Goal: Information Seeking & Learning: Learn about a topic

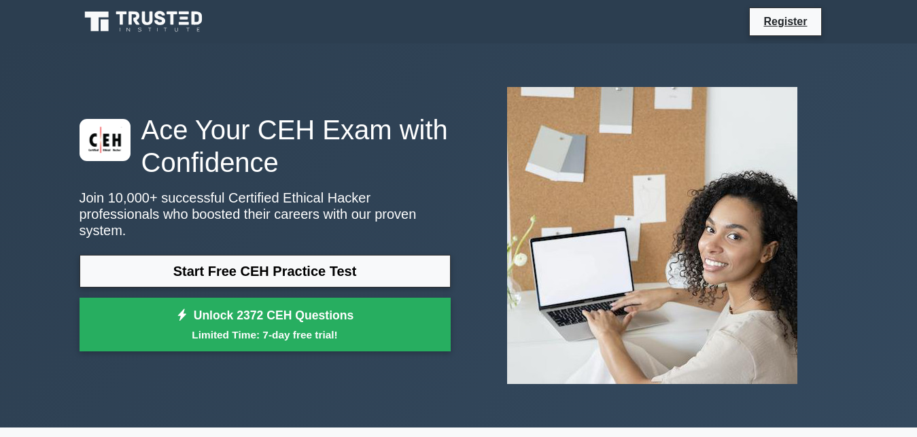
click at [367, 262] on link "Start Free CEH Practice Test" at bounding box center [265, 271] width 371 height 33
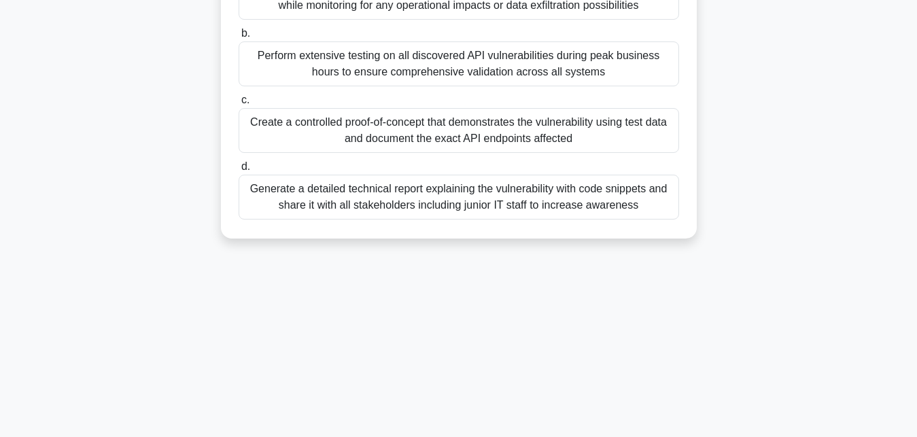
scroll to position [297, 0]
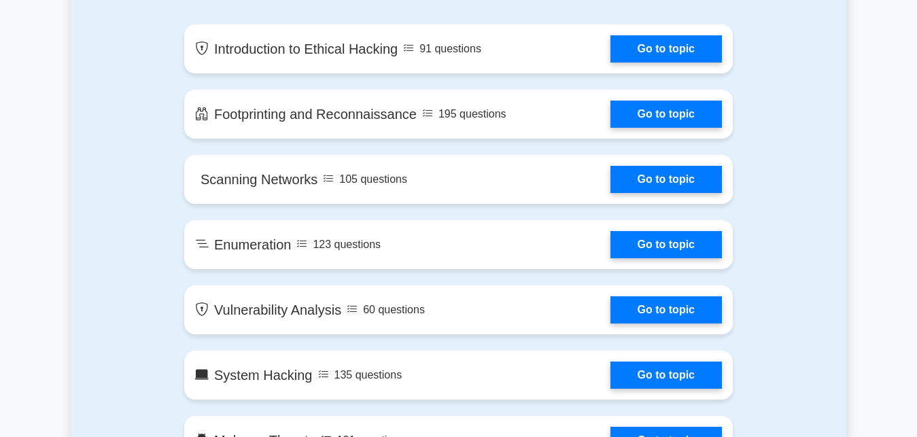
scroll to position [763, 0]
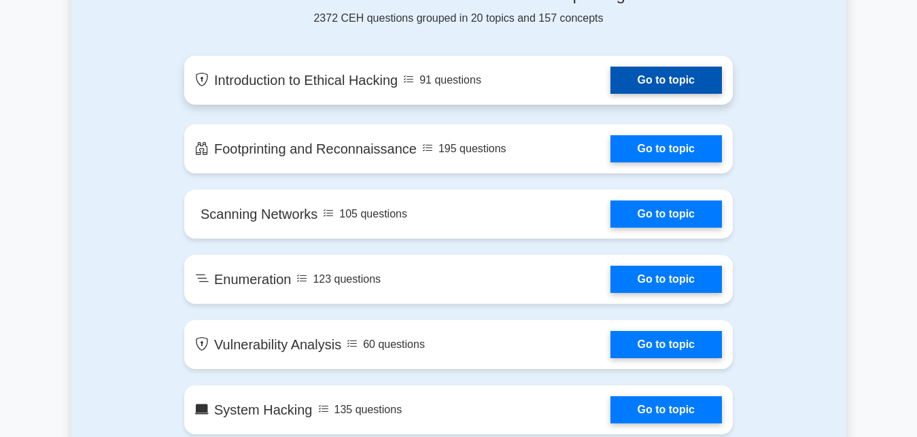
click at [681, 78] on link "Go to topic" at bounding box center [667, 80] width 112 height 27
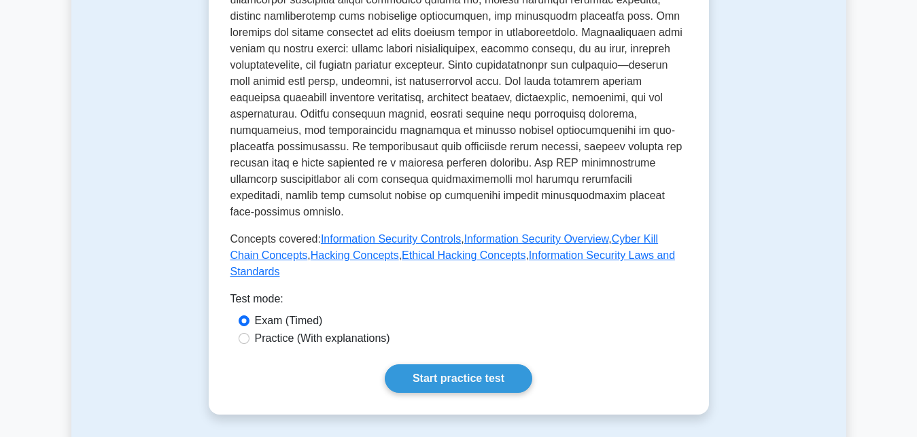
scroll to position [520, 0]
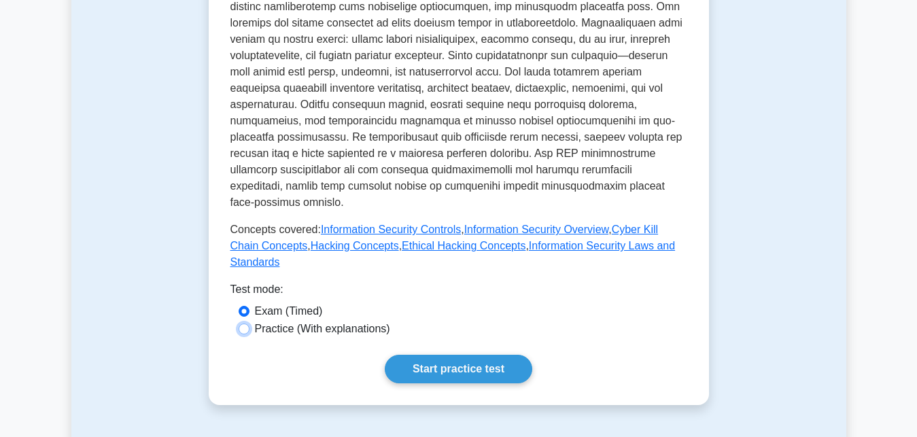
click at [245, 324] on input "Practice (With explanations)" at bounding box center [244, 329] width 11 height 11
radio input "true"
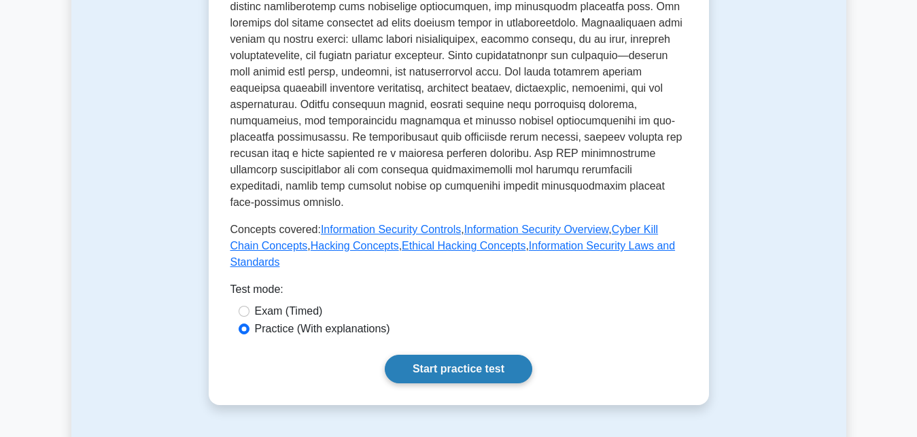
click at [488, 355] on link "Start practice test" at bounding box center [459, 369] width 148 height 29
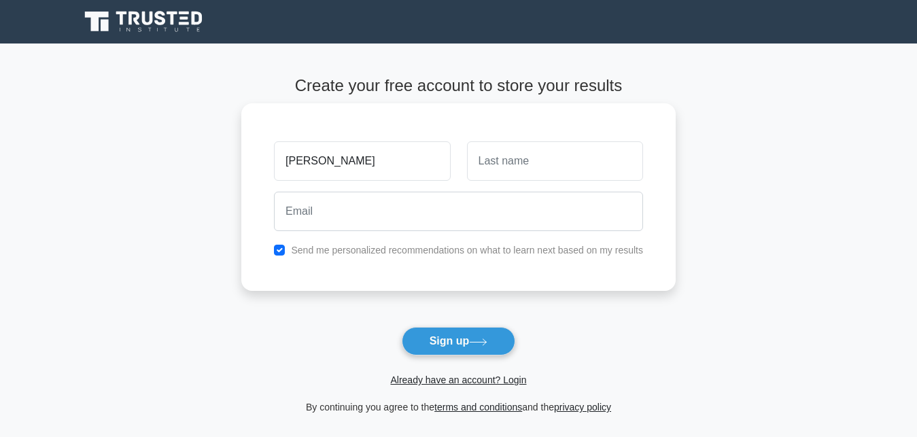
type input "[PERSON_NAME]"
click at [493, 163] on input "text" at bounding box center [555, 160] width 176 height 39
type input "[PERSON_NAME]"
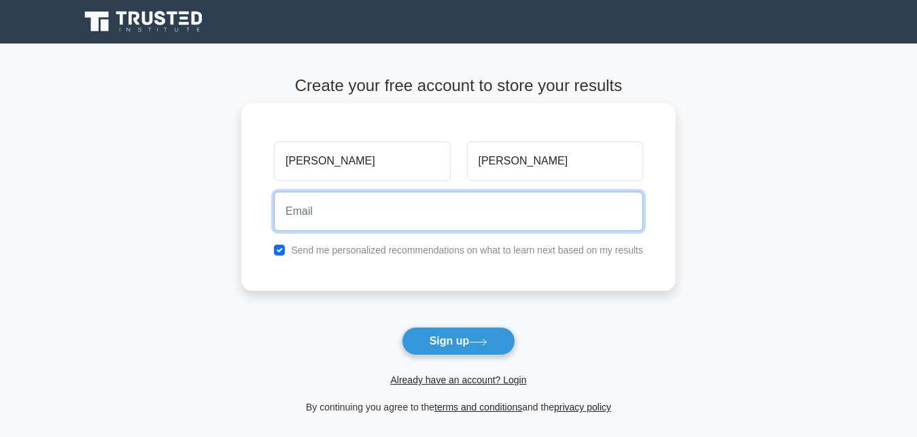
click at [287, 212] on input "email" at bounding box center [458, 211] width 369 height 39
type input "2"
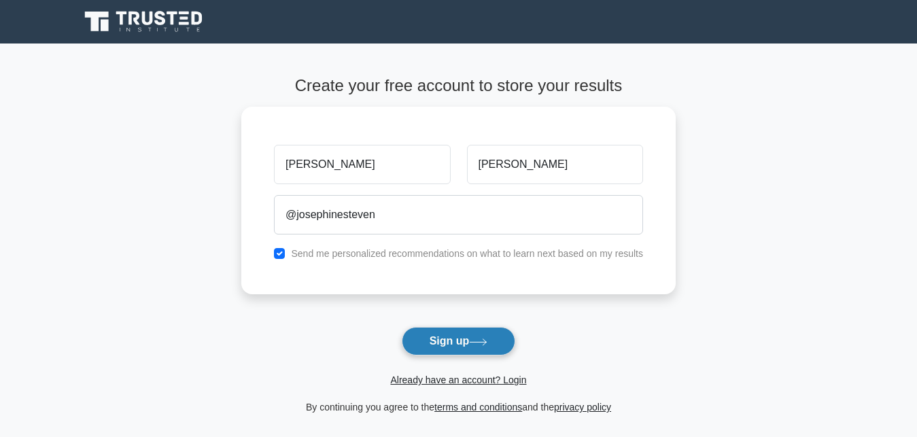
click at [449, 343] on button "Sign up" at bounding box center [459, 341] width 114 height 29
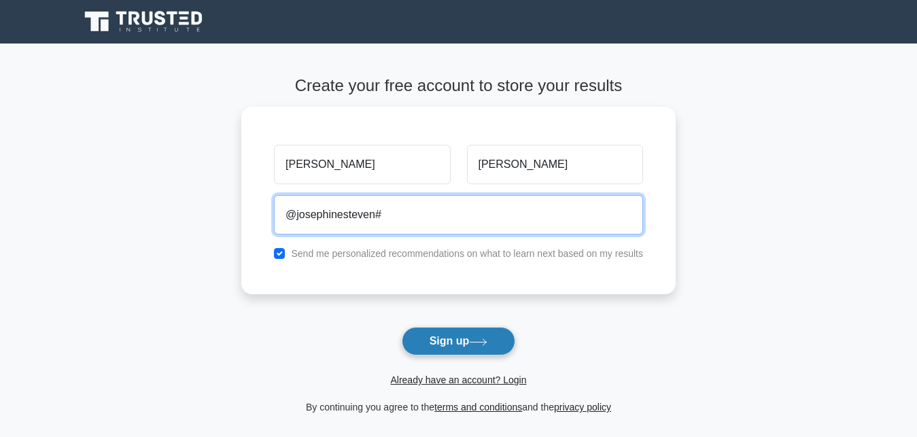
type input "@josephinesteven#"
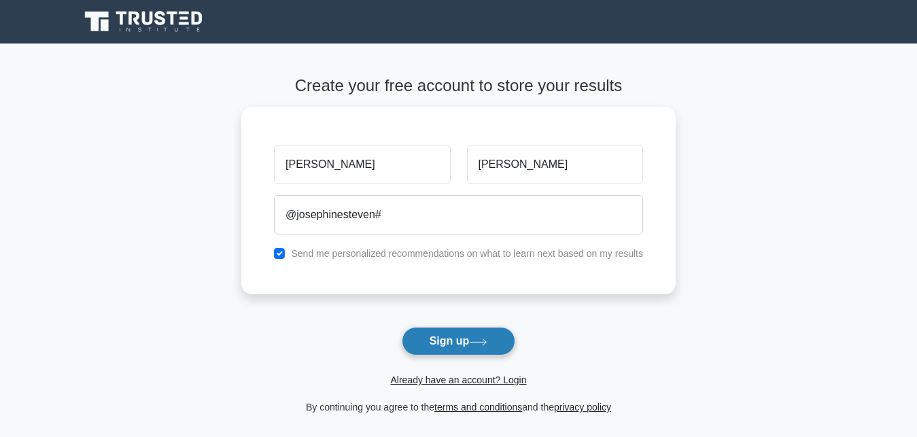
click at [487, 345] on icon at bounding box center [479, 342] width 16 height 6
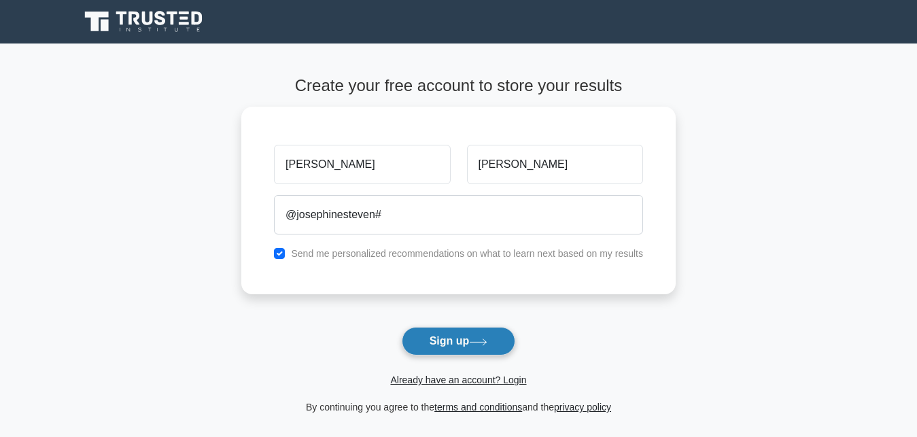
click at [487, 345] on icon at bounding box center [479, 342] width 16 height 6
click at [513, 379] on link "Already have an account? Login" at bounding box center [458, 380] width 136 height 11
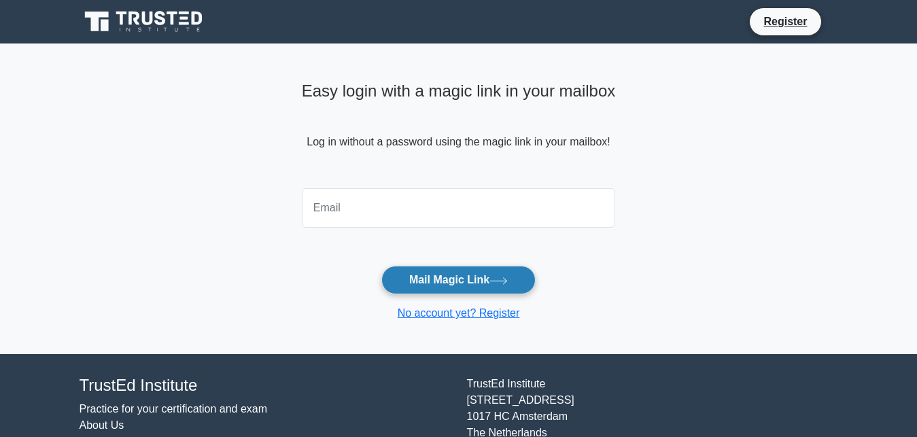
click at [502, 279] on icon at bounding box center [499, 280] width 18 height 7
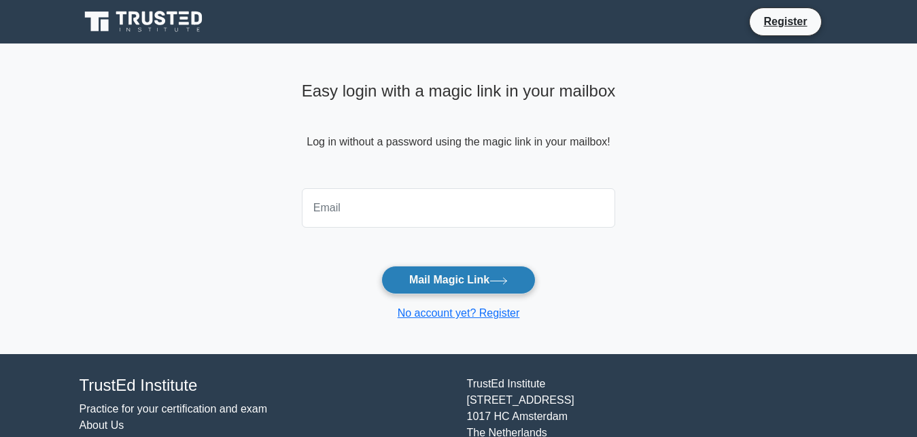
click at [502, 279] on icon at bounding box center [499, 280] width 18 height 7
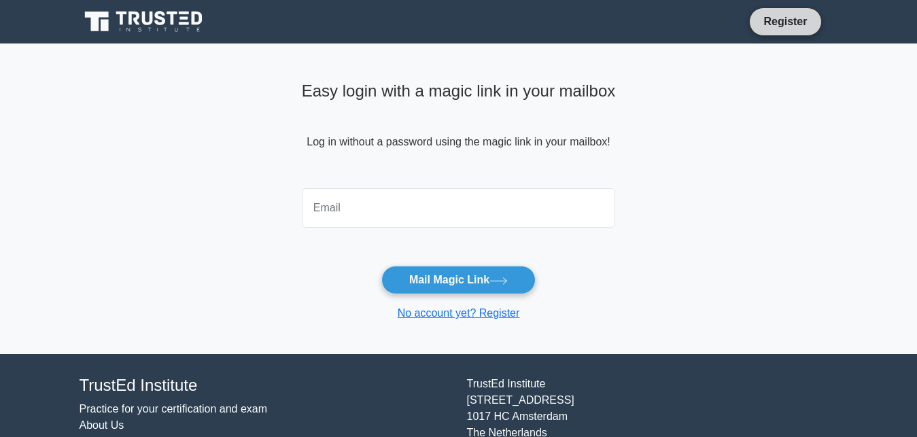
click at [806, 24] on link "Register" at bounding box center [785, 21] width 60 height 17
click at [444, 386] on h4 "TrustEd Institute" at bounding box center [265, 386] width 371 height 20
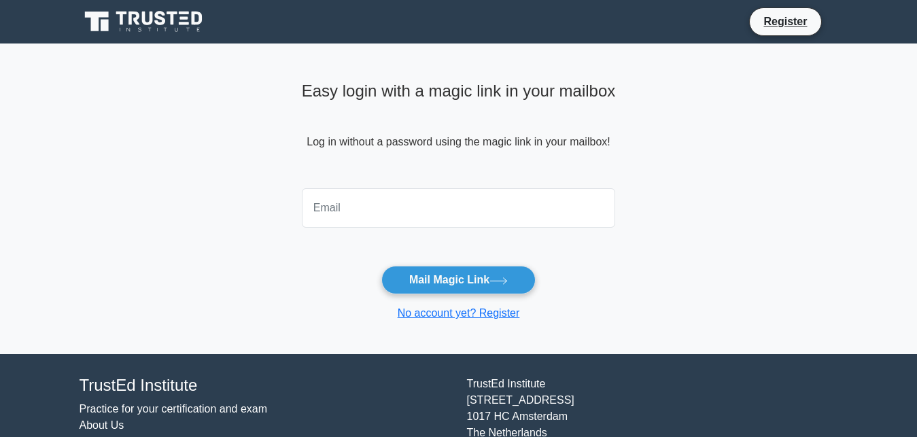
click at [444, 386] on h4 "TrustEd Institute" at bounding box center [265, 386] width 371 height 20
click at [194, 411] on link "Practice for your certification and exam" at bounding box center [174, 409] width 188 height 12
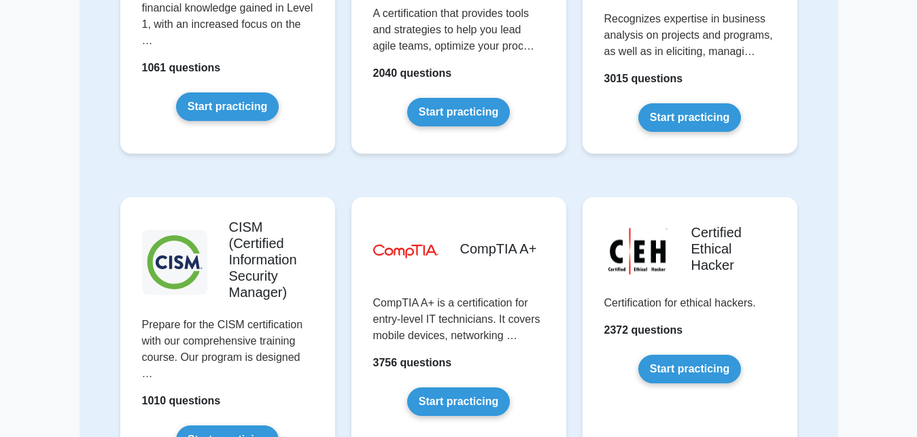
scroll to position [1769, 0]
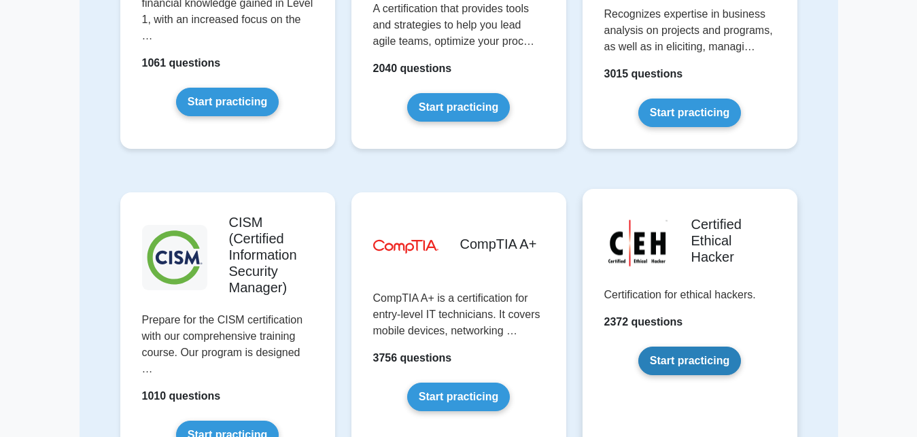
click at [678, 347] on link "Start practicing" at bounding box center [689, 361] width 103 height 29
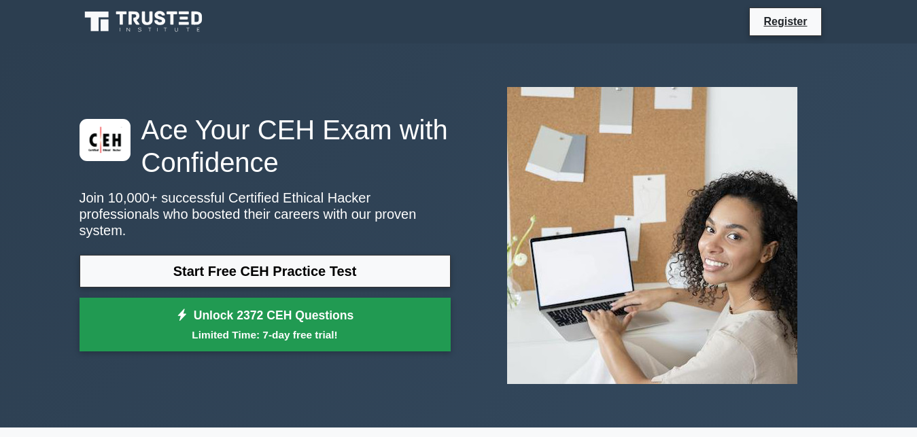
click at [369, 301] on link "Unlock 2372 CEH Questions Limited Time: 7-day free trial!" at bounding box center [265, 325] width 371 height 54
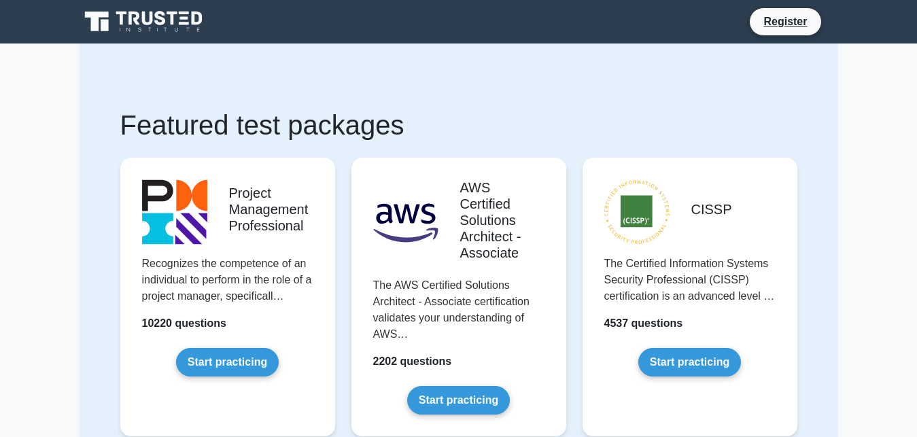
scroll to position [1769, 0]
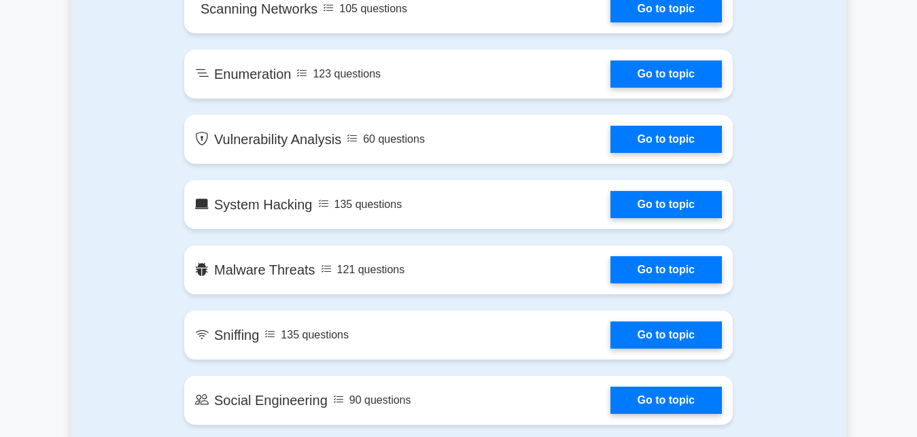
scroll to position [971, 0]
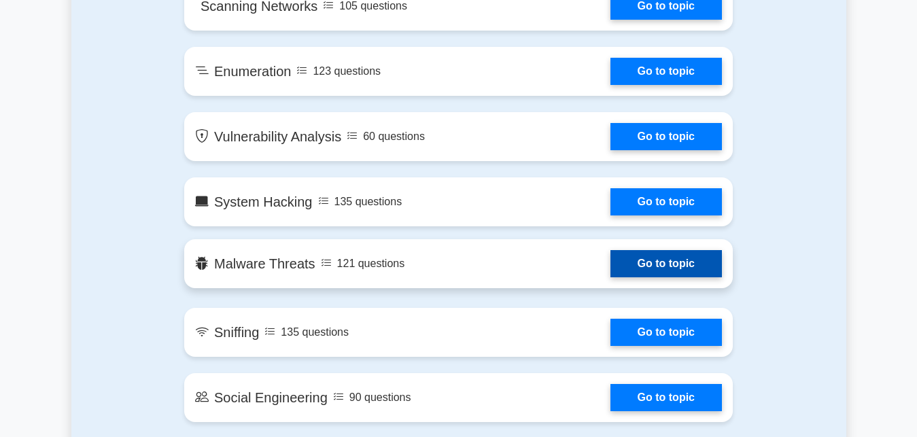
click at [699, 261] on link "Go to topic" at bounding box center [667, 263] width 112 height 27
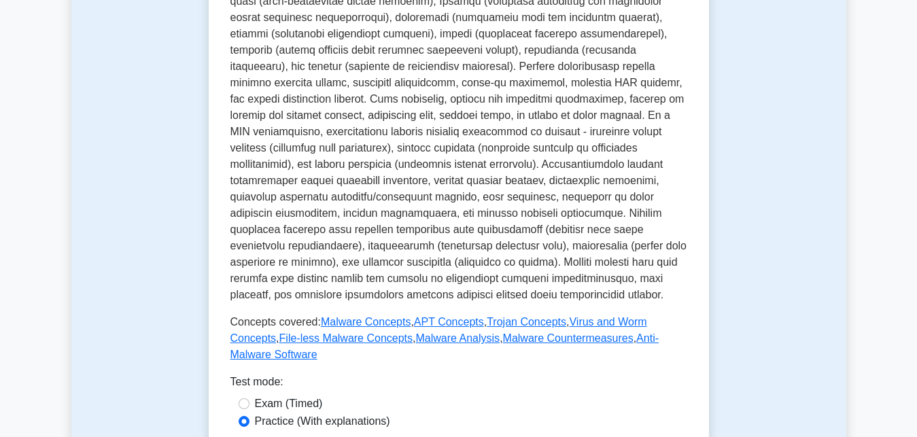
scroll to position [416, 0]
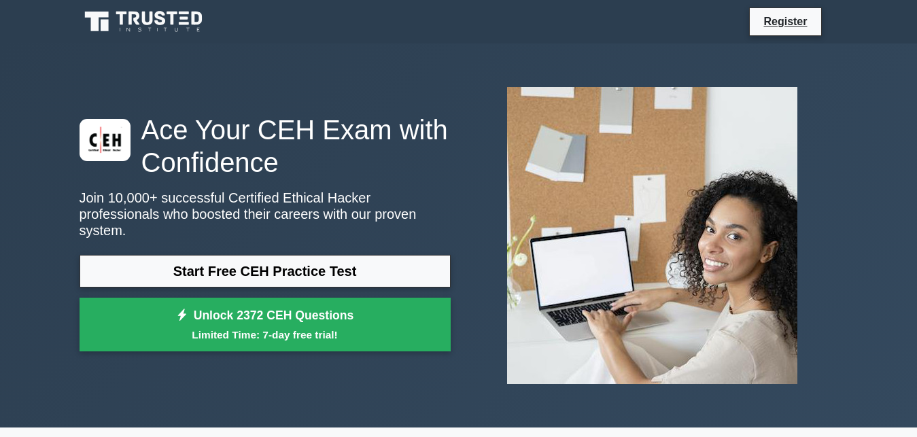
scroll to position [971, 0]
